Goal: Task Accomplishment & Management: Manage account settings

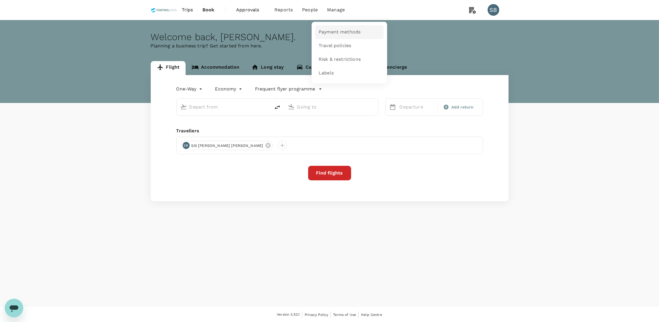
type input "roundtrip"
type input "Kuala Lumpur Intl (KUL)"
type input "Lahad Datu Airport (LDU)"
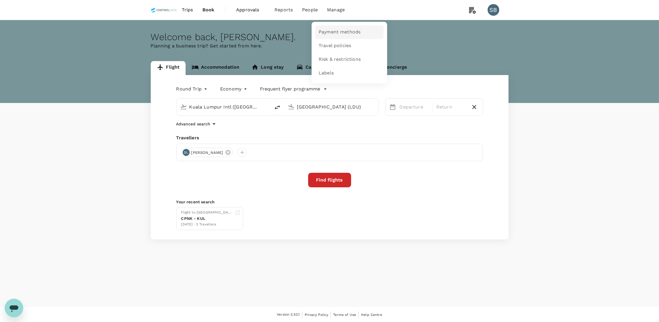
click at [342, 33] on span "Payment methods" at bounding box center [340, 32] width 42 height 7
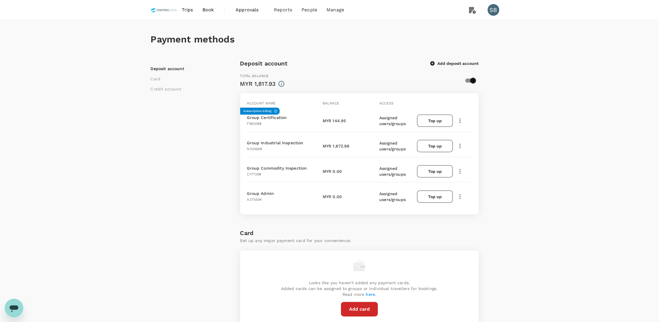
click at [239, 9] on span "Approvals" at bounding box center [250, 9] width 29 height 7
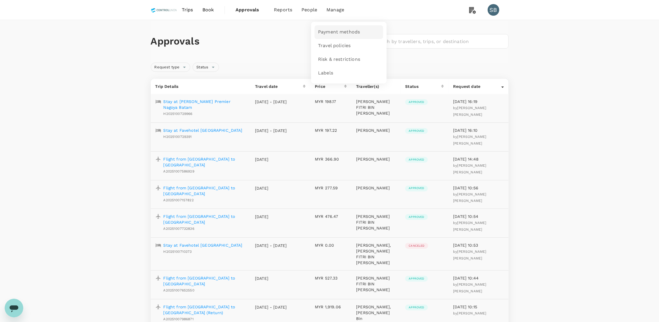
click at [346, 26] on link "Payment methods" at bounding box center [349, 32] width 69 height 14
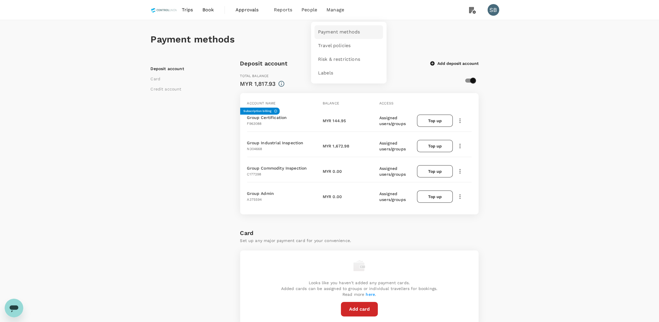
click at [345, 26] on link "Payment methods" at bounding box center [349, 32] width 69 height 14
click at [432, 117] on button "Top up" at bounding box center [434, 120] width 35 height 12
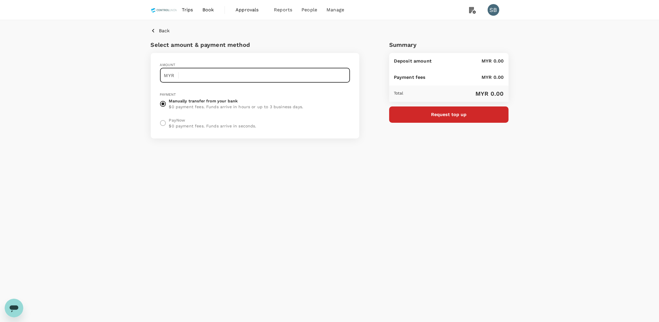
drag, startPoint x: 194, startPoint y: 77, endPoint x: 197, endPoint y: 73, distance: 4.6
click at [194, 77] on input "text" at bounding box center [266, 75] width 167 height 15
type input "12,500"
click at [474, 116] on button "Request top up" at bounding box center [448, 114] width 119 height 16
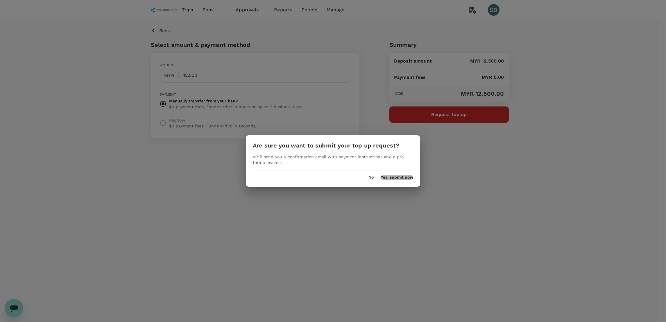
click at [394, 178] on button "Yes, submit now" at bounding box center [396, 177] width 33 height 5
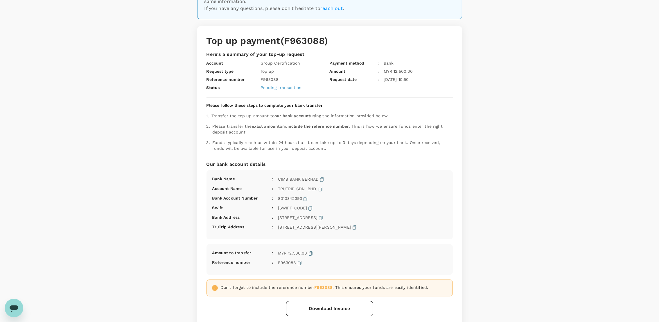
scroll to position [106, 0]
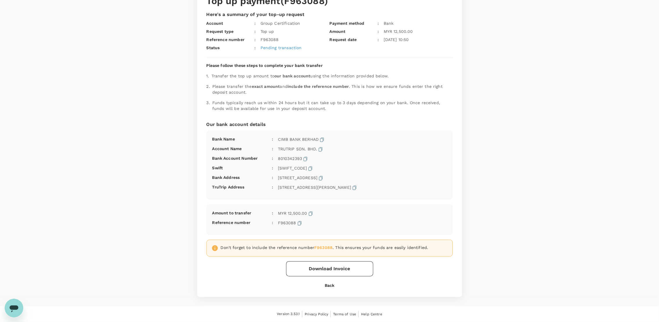
click at [323, 263] on button "Download Invoice" at bounding box center [329, 268] width 87 height 15
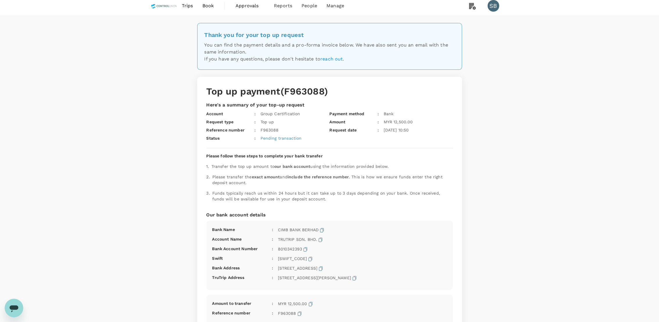
scroll to position [0, 0]
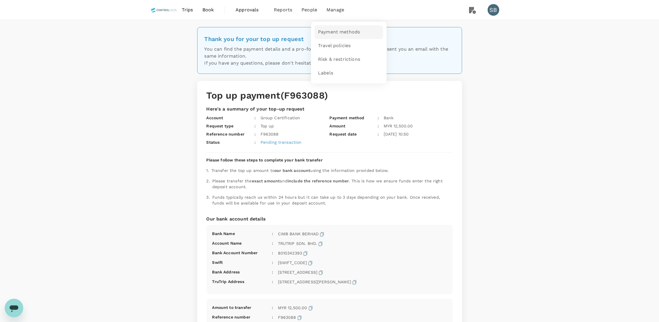
click at [332, 30] on span "Payment methods" at bounding box center [339, 32] width 42 height 7
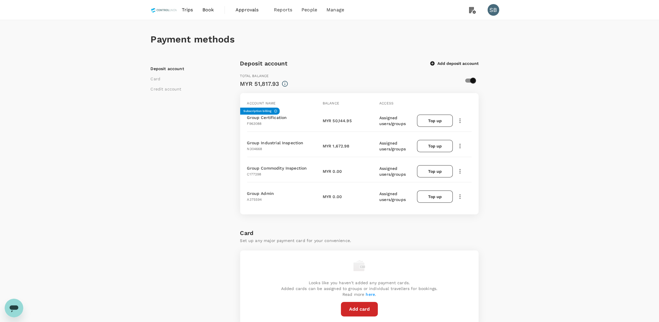
click at [255, 12] on span "Approvals" at bounding box center [250, 9] width 29 height 7
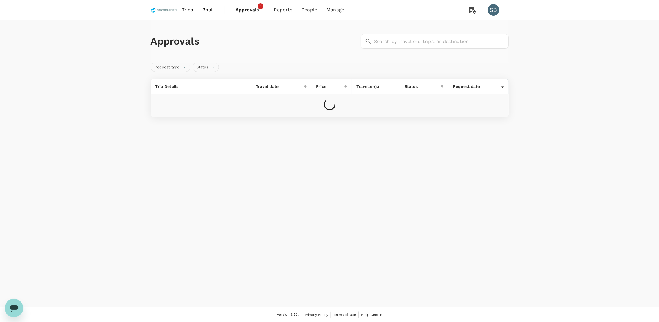
click at [255, 14] on span "Approvals 1" at bounding box center [250, 9] width 29 height 9
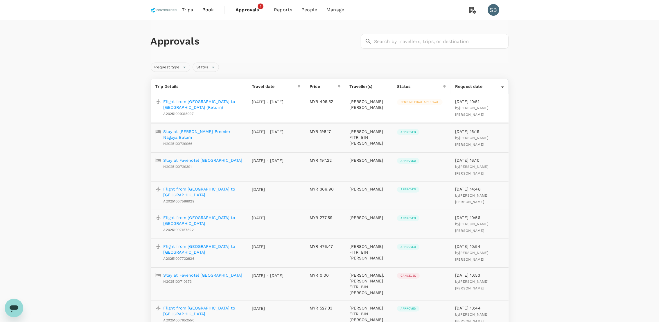
click at [253, 10] on span "Approvals" at bounding box center [250, 9] width 29 height 7
click at [244, 7] on span "Approvals" at bounding box center [250, 9] width 29 height 7
